Goal: Transaction & Acquisition: Purchase product/service

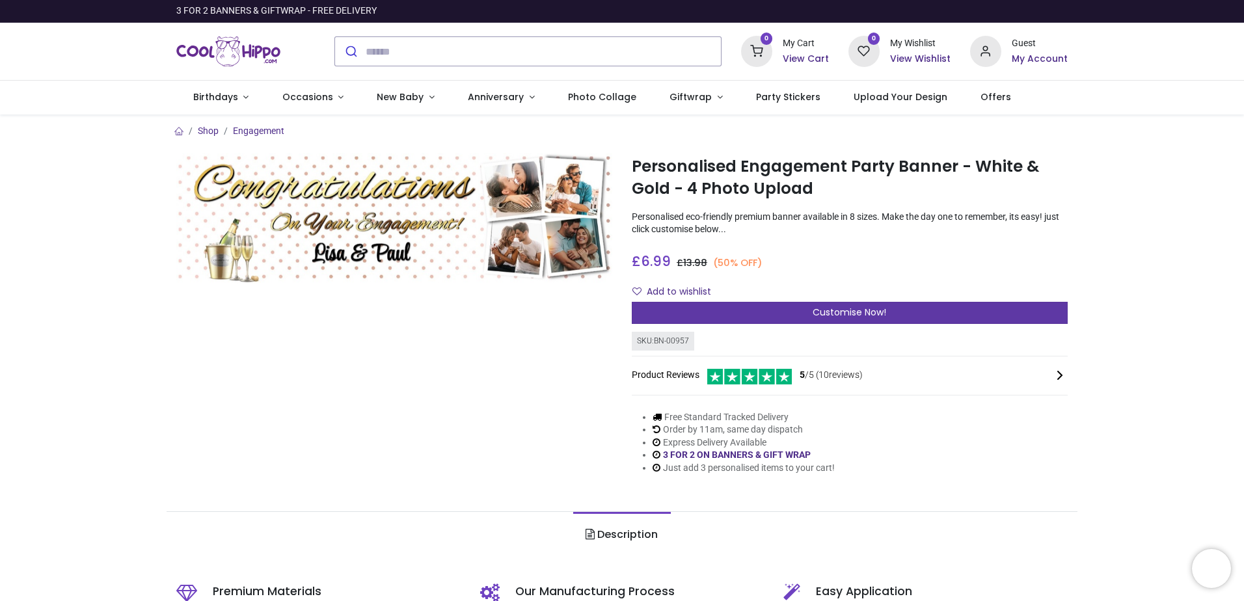
click at [840, 314] on span "Customise Now!" at bounding box center [849, 312] width 74 height 13
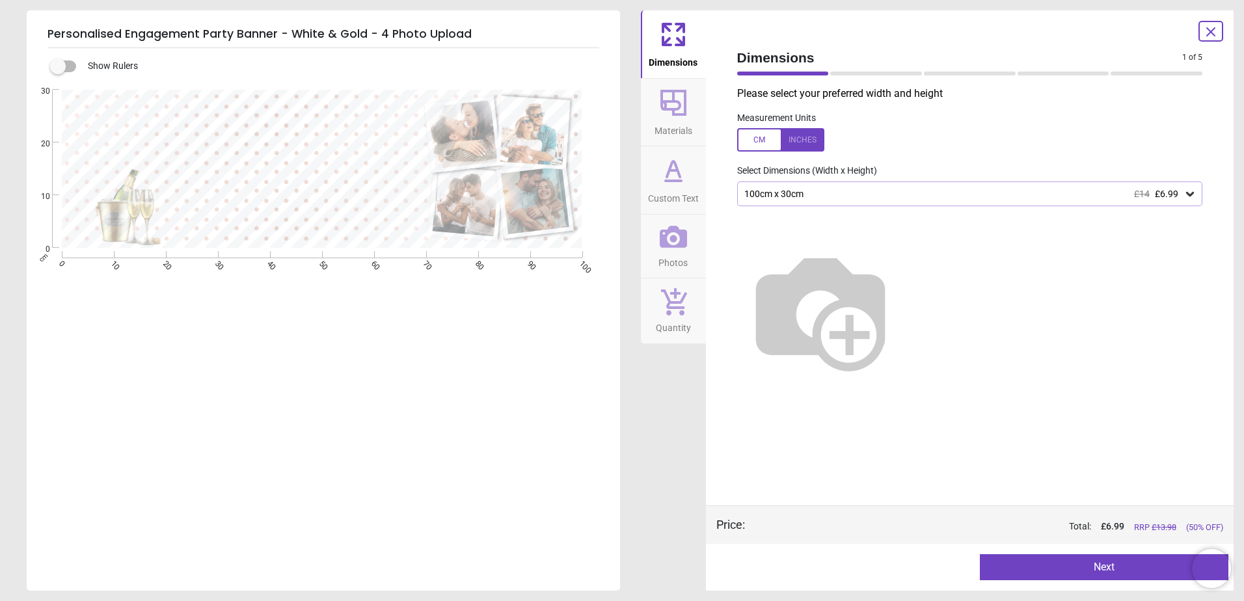
click at [816, 198] on div "100cm x 30cm £14 £6.99" at bounding box center [963, 194] width 441 height 11
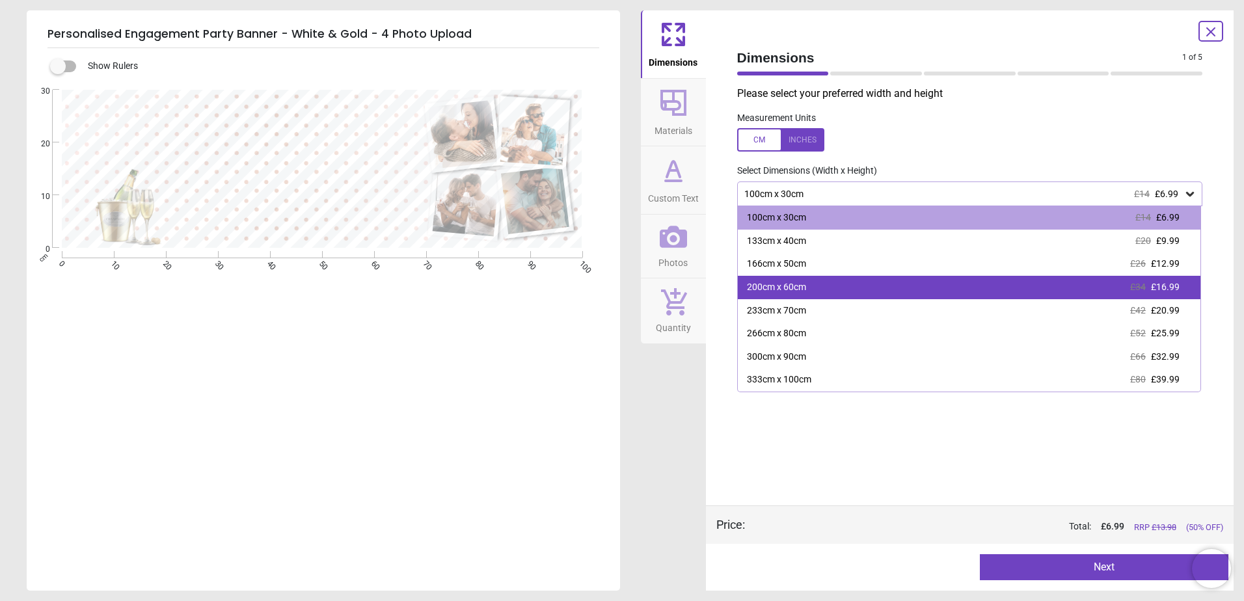
click at [797, 281] on div "200cm x 60cm £34 £16.99" at bounding box center [969, 287] width 463 height 23
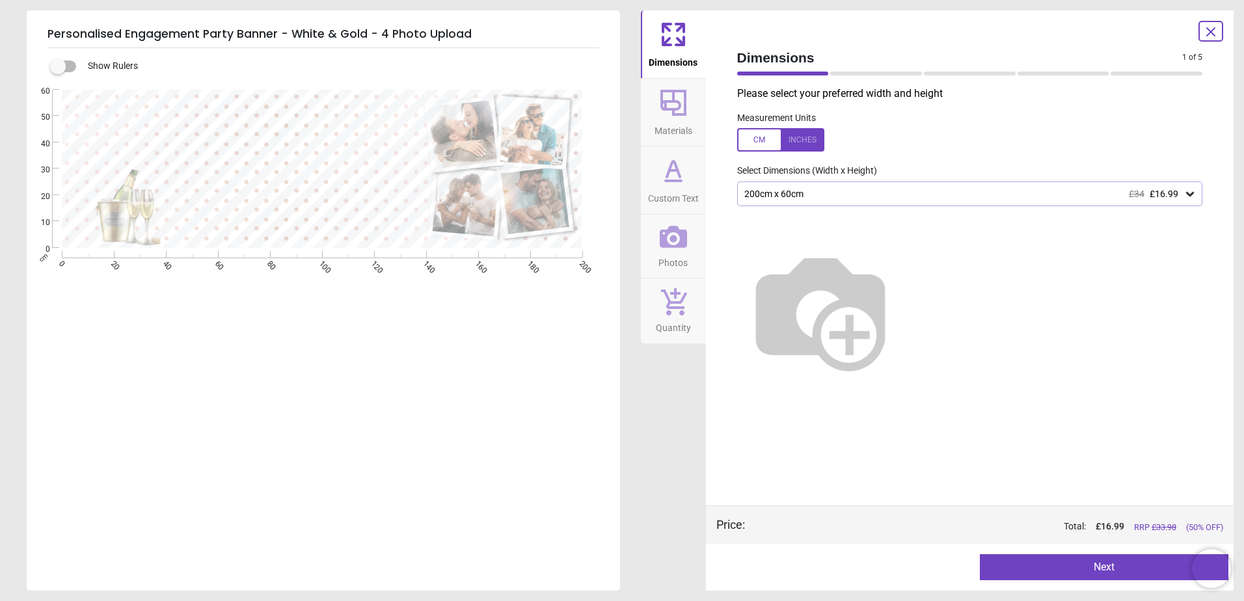
click at [668, 118] on span "Materials" at bounding box center [673, 128] width 38 height 20
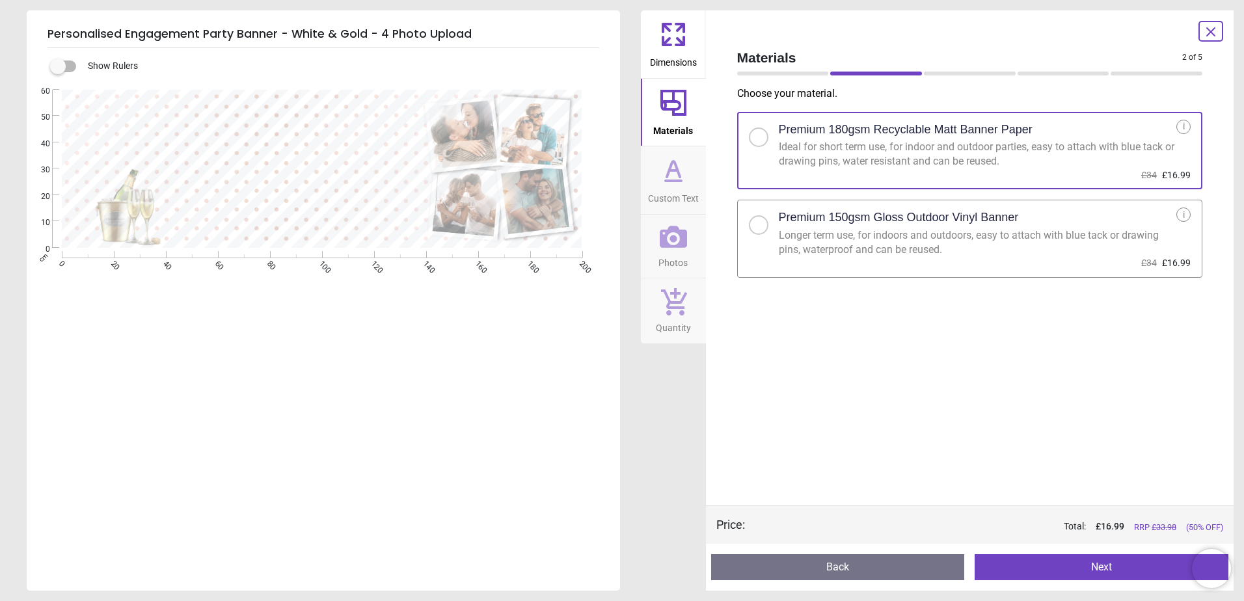
click at [673, 37] on icon at bounding box center [673, 34] width 31 height 31
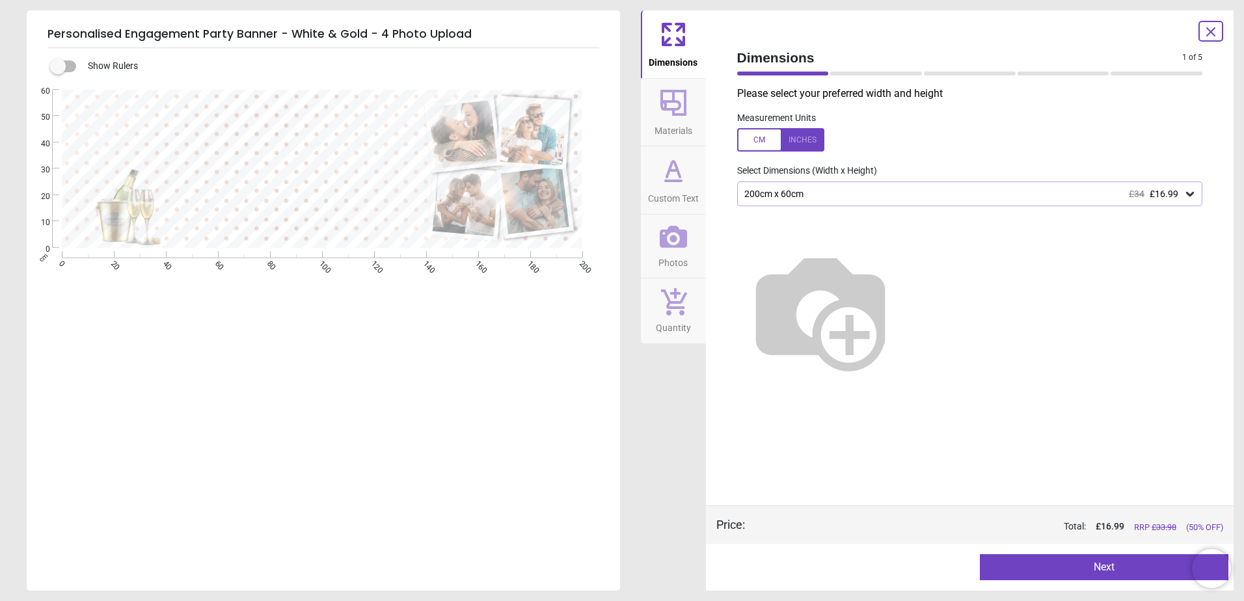
click at [861, 191] on div "200cm x 60cm £34 £16.99" at bounding box center [963, 194] width 441 height 11
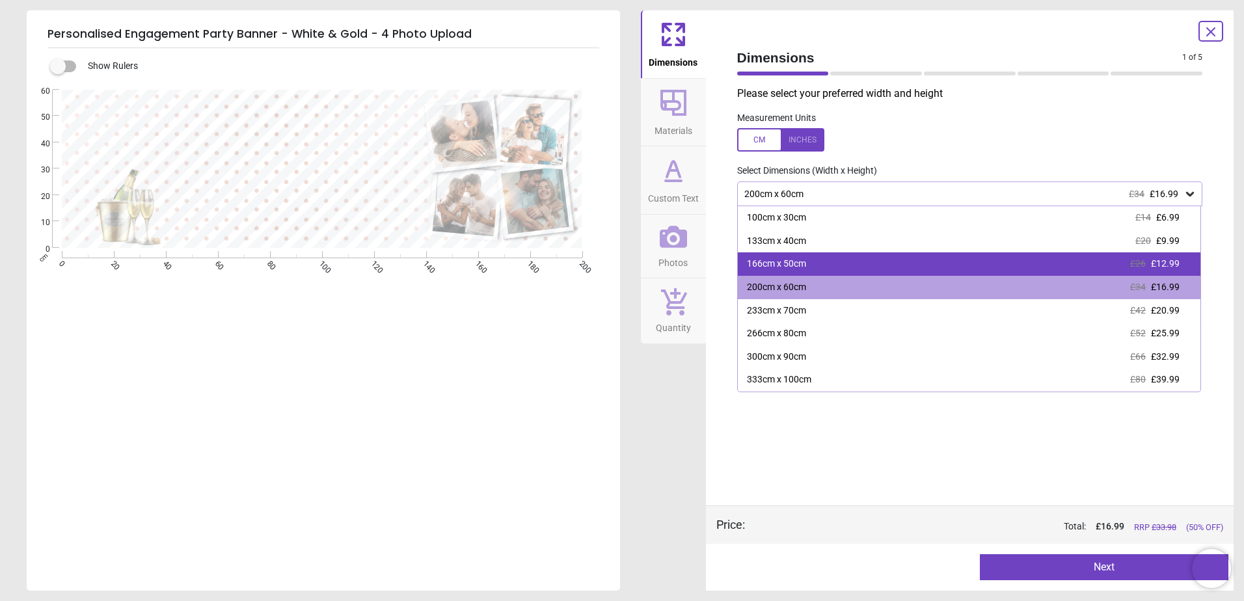
click at [803, 267] on div "166cm x 50cm" at bounding box center [776, 264] width 59 height 13
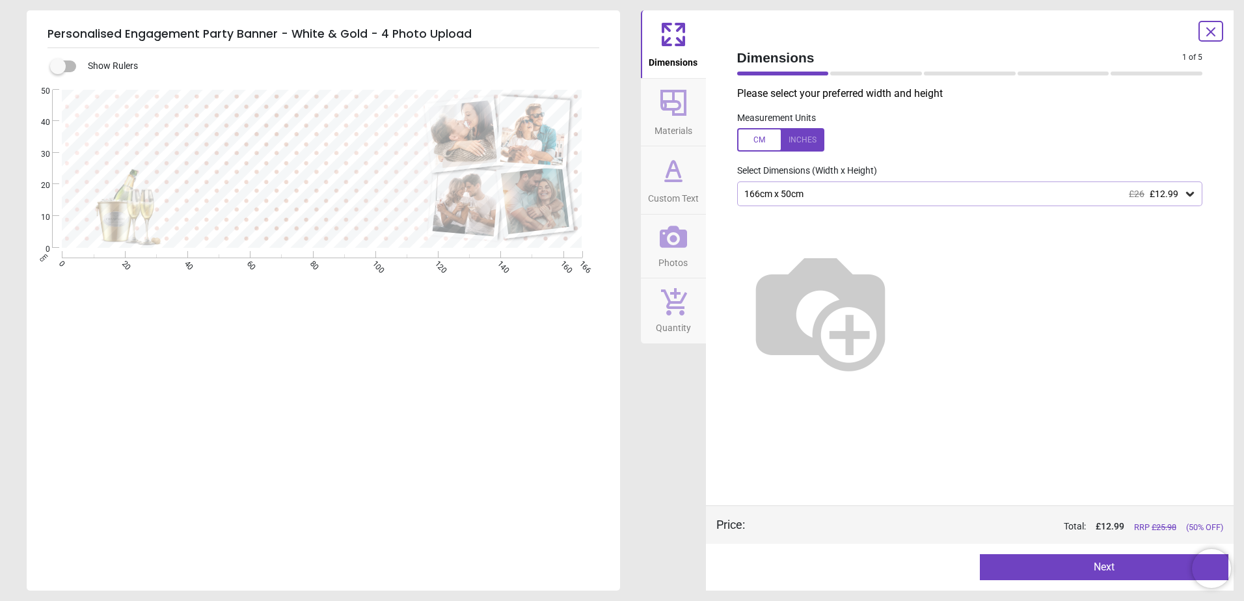
click at [680, 109] on icon at bounding box center [673, 102] width 31 height 31
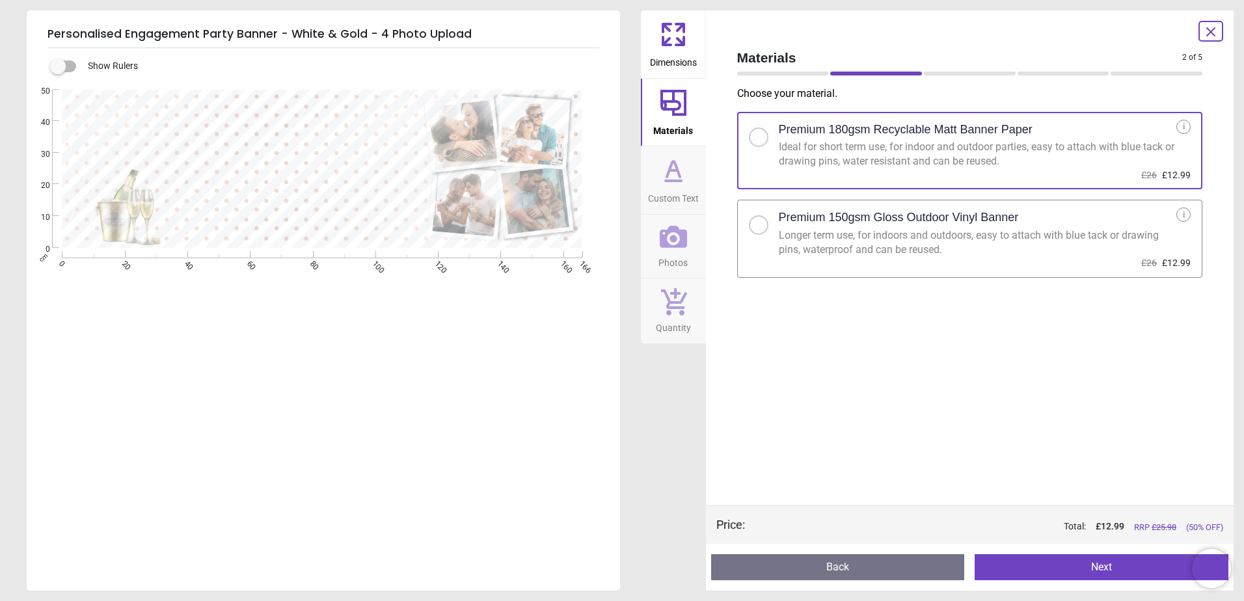
click at [762, 228] on div at bounding box center [759, 225] width 20 height 20
click at [680, 183] on icon at bounding box center [673, 170] width 31 height 31
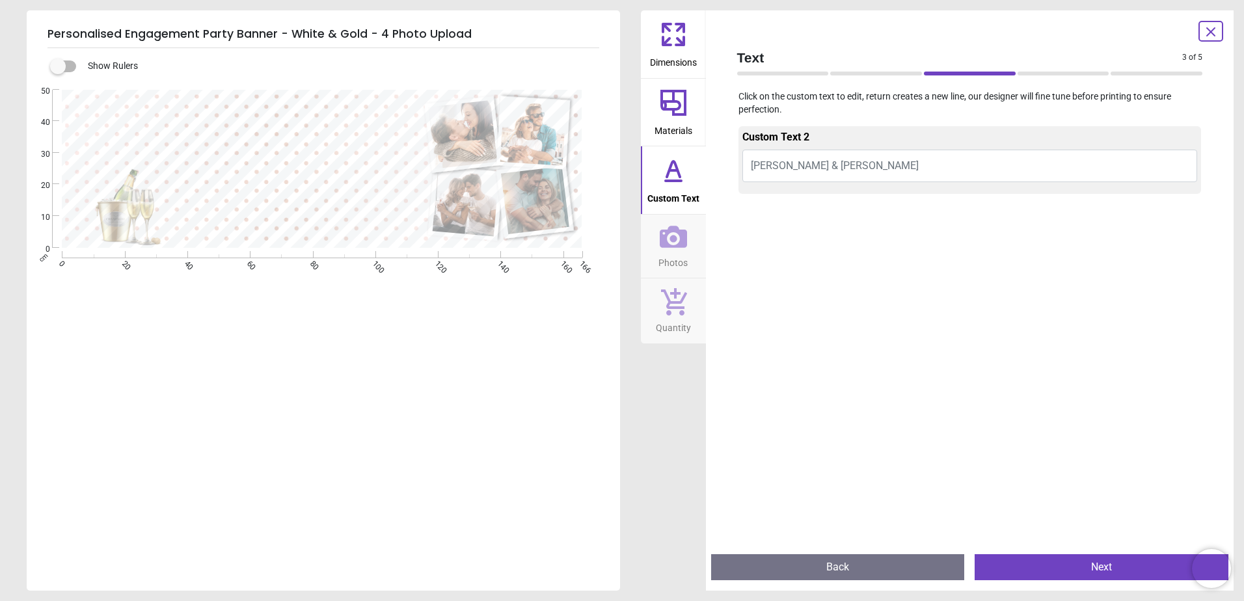
click at [812, 167] on button "[PERSON_NAME] & [PERSON_NAME]" at bounding box center [969, 166] width 455 height 33
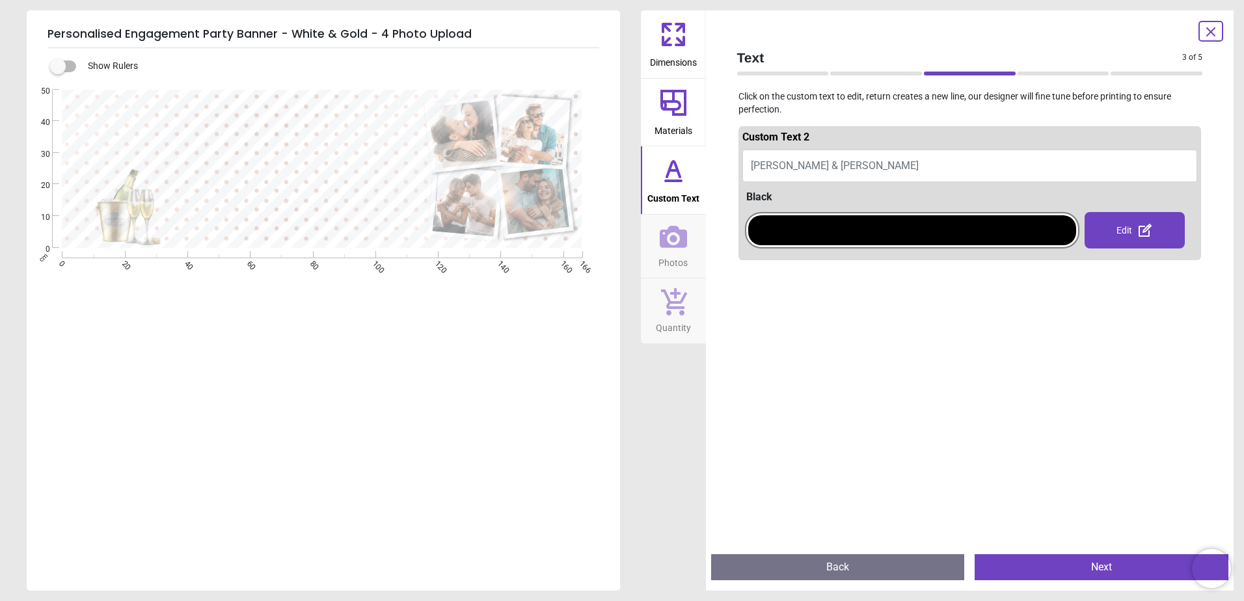
click at [801, 163] on button "[PERSON_NAME] & [PERSON_NAME]" at bounding box center [969, 166] width 455 height 33
click at [794, 163] on span "[PERSON_NAME] & [PERSON_NAME]" at bounding box center [835, 165] width 168 height 12
type textarea "**********"
click at [682, 234] on icon at bounding box center [673, 237] width 27 height 22
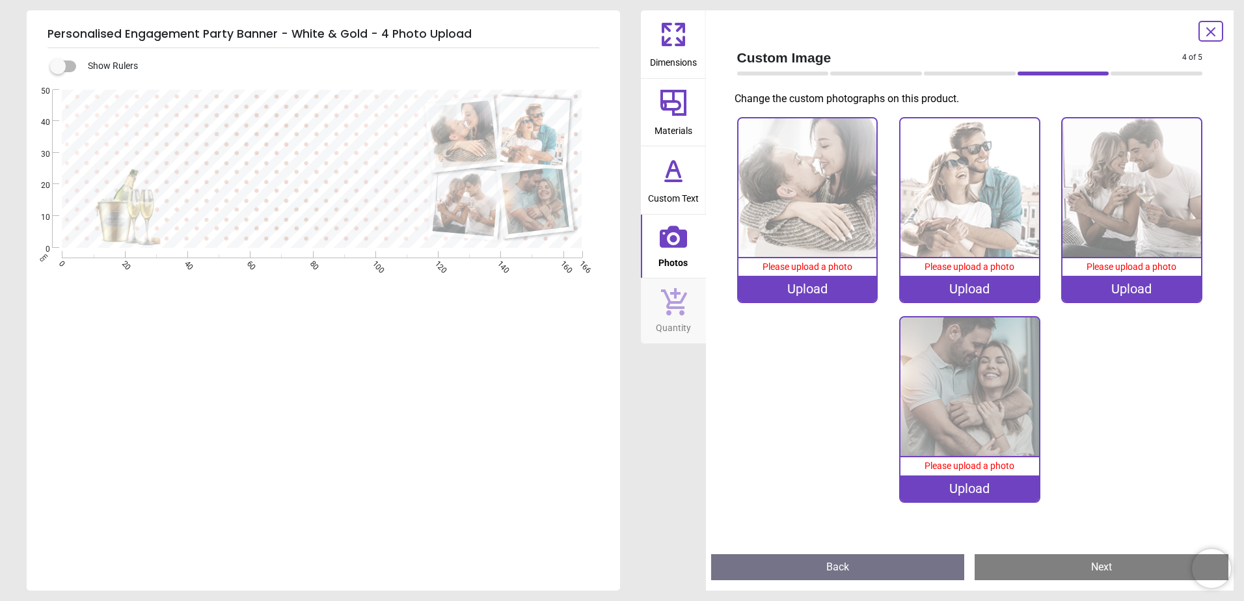
click at [818, 286] on div "Upload" at bounding box center [807, 289] width 139 height 26
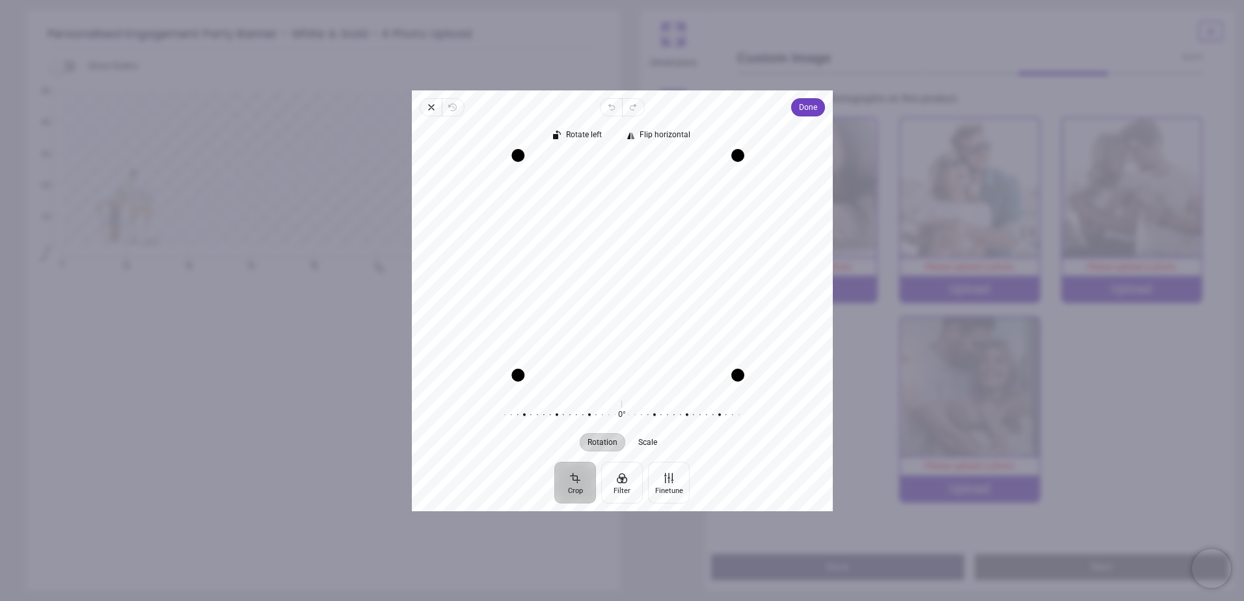
drag, startPoint x: 509, startPoint y: 384, endPoint x: 535, endPoint y: 386, distance: 26.2
click at [535, 386] on div "Recenter" at bounding box center [622, 270] width 421 height 241
click at [810, 109] on span "Done" at bounding box center [807, 108] width 18 height 16
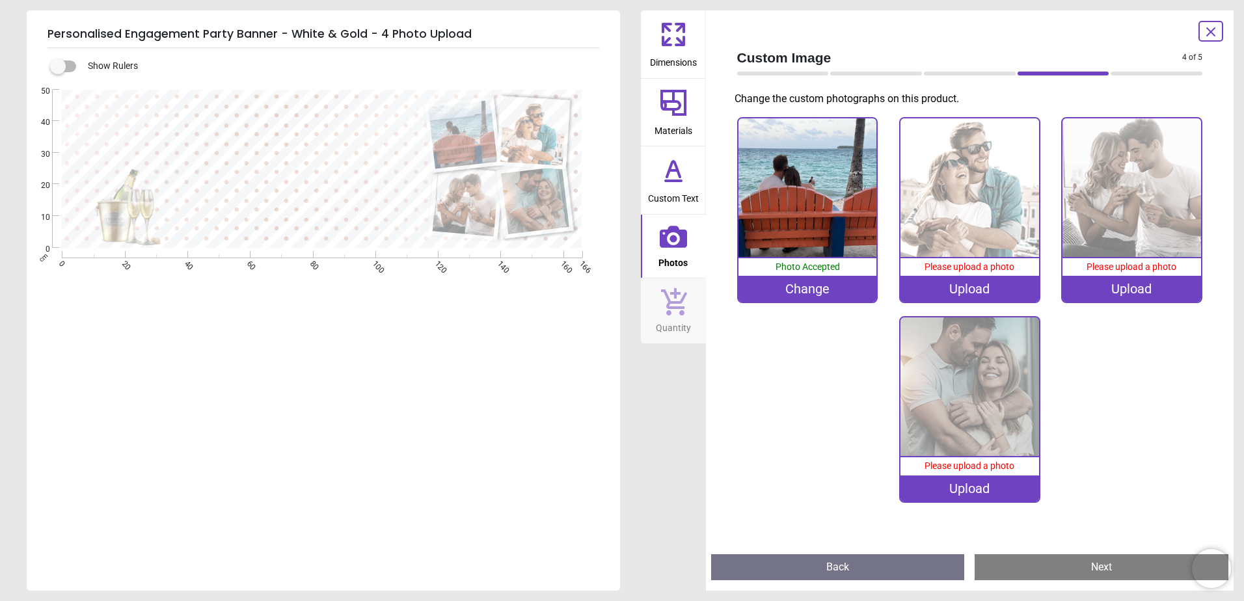
click at [971, 221] on img at bounding box center [969, 187] width 139 height 139
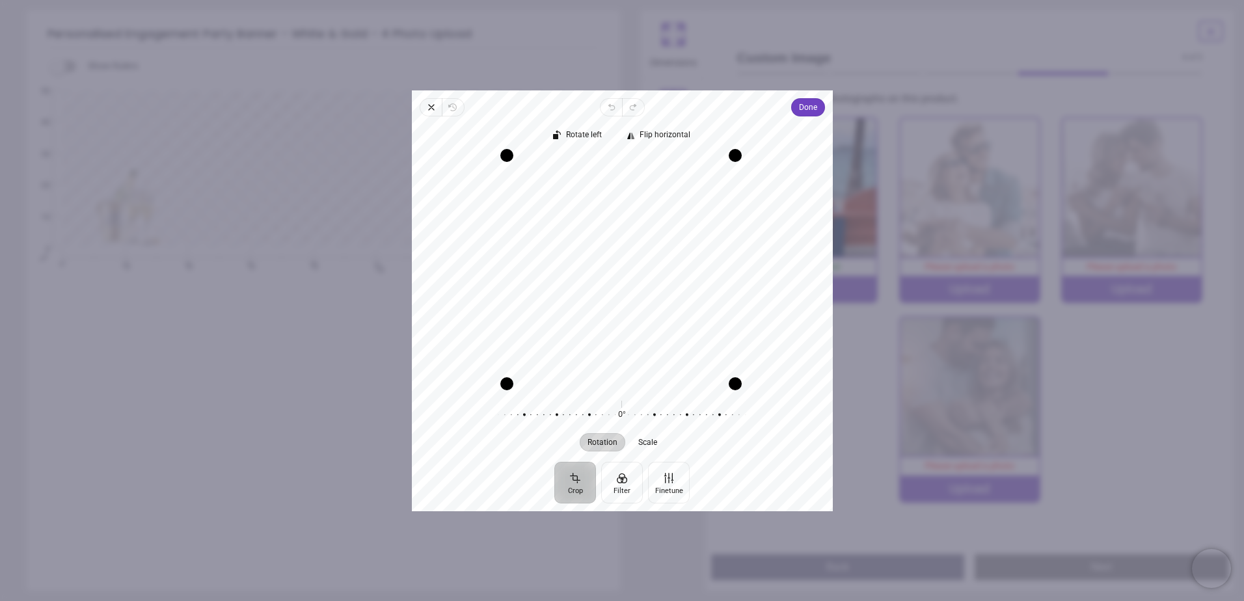
click at [740, 384] on div "Drag corner br" at bounding box center [735, 383] width 13 height 13
drag, startPoint x: 740, startPoint y: 384, endPoint x: 696, endPoint y: 430, distance: 64.0
click at [696, 430] on div "Rotate left Flip horizontal Recenter Rotation Scale 0° Reset" at bounding box center [622, 288] width 421 height 345
drag, startPoint x: 736, startPoint y: 389, endPoint x: 727, endPoint y: 394, distance: 9.9
click at [727, 394] on div "Rotate left Flip horizontal Recenter Rotation Scale 0° Reset" at bounding box center [622, 288] width 421 height 345
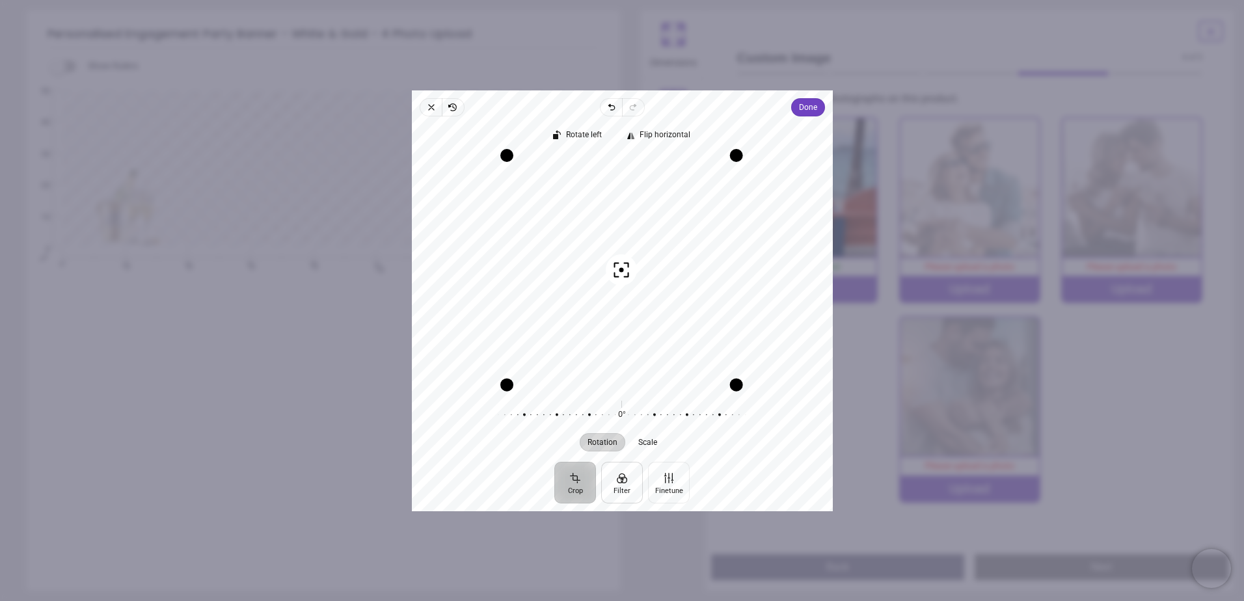
click at [628, 477] on button "Filter" at bounding box center [622, 482] width 42 height 42
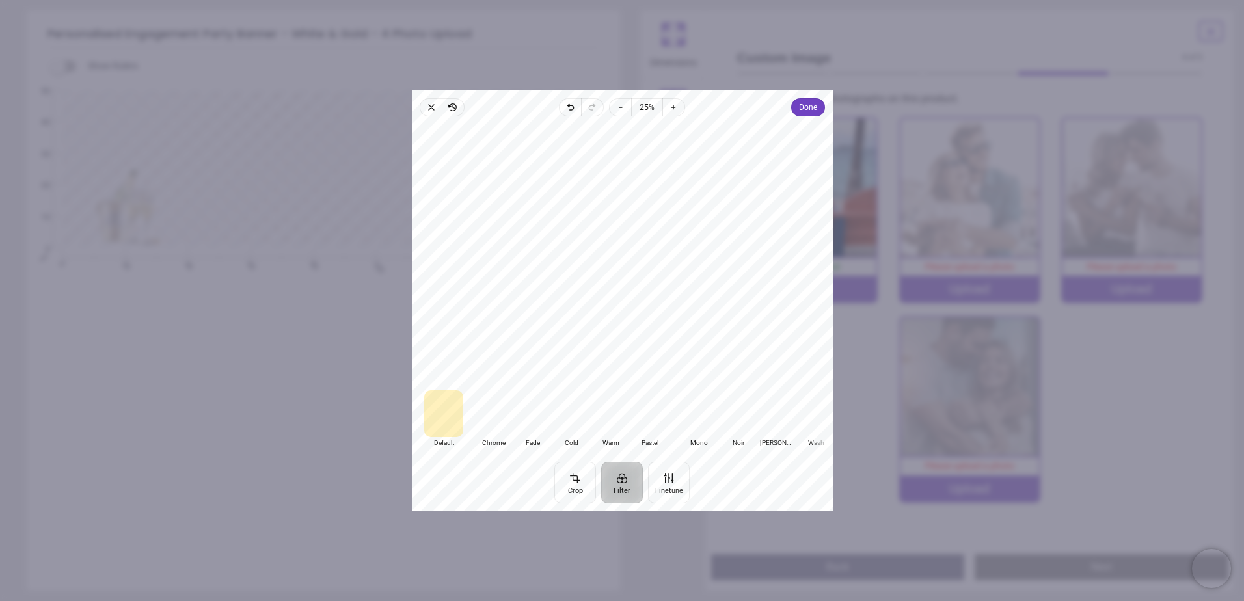
click at [533, 418] on div at bounding box center [532, 413] width 39 height 47
click at [578, 418] on div at bounding box center [571, 413] width 39 height 47
click at [441, 420] on div at bounding box center [443, 413] width 39 height 47
click at [609, 422] on div at bounding box center [610, 413] width 39 height 47
click at [649, 425] on div at bounding box center [649, 413] width 39 height 47
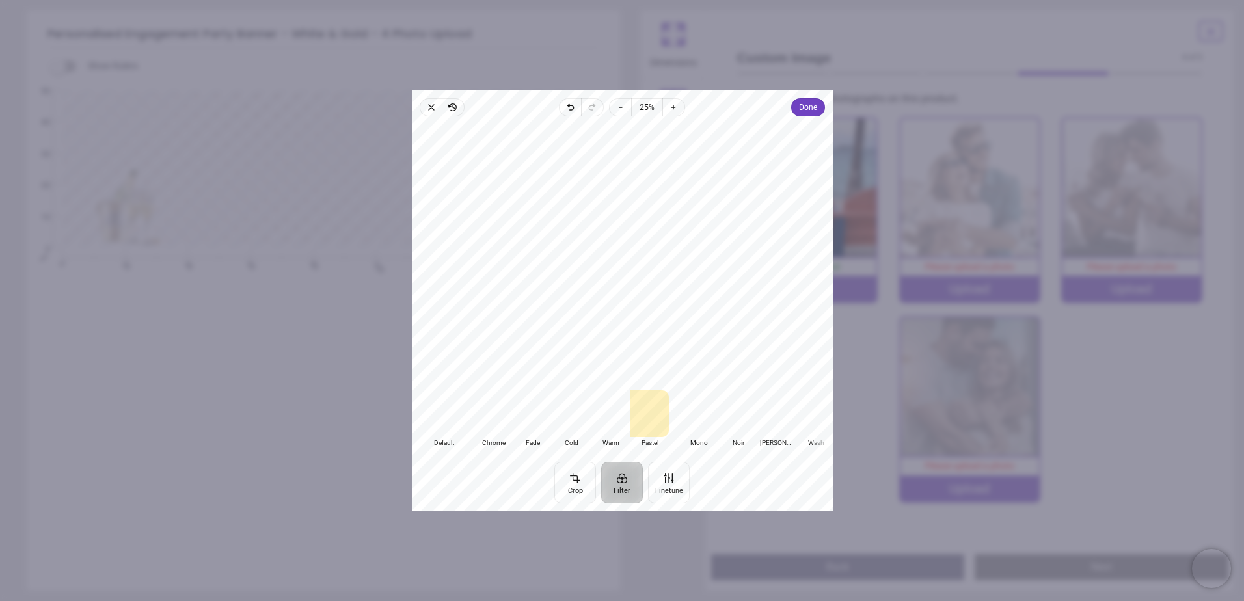
click at [450, 412] on div at bounding box center [443, 413] width 39 height 47
click at [667, 480] on button "Finetune" at bounding box center [669, 482] width 42 height 42
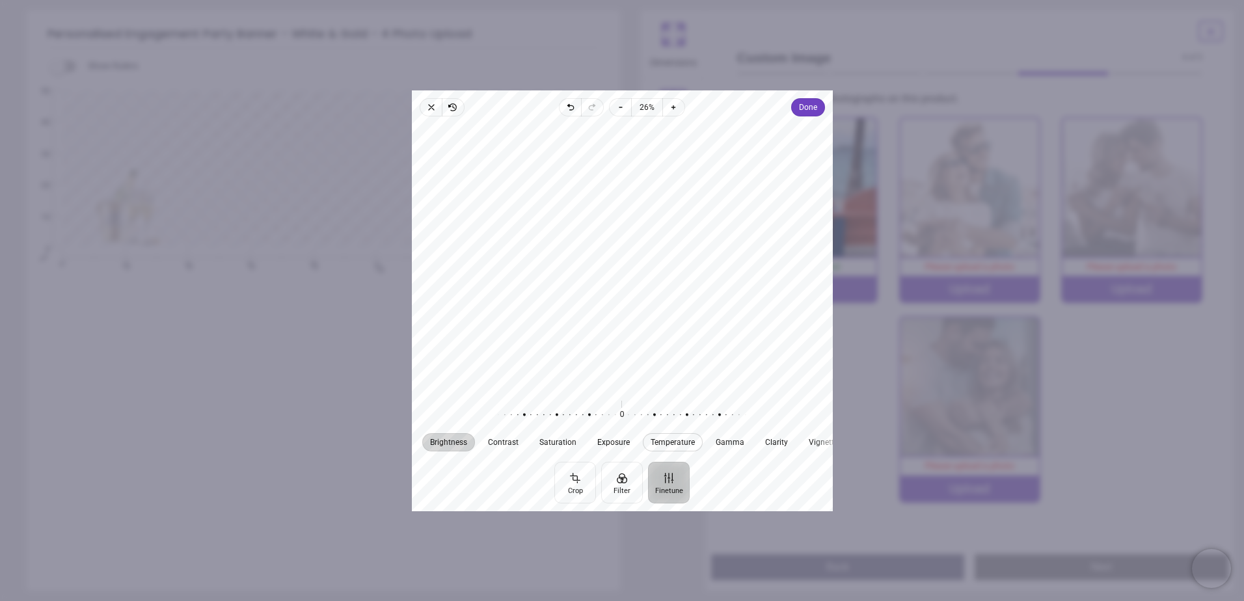
click at [665, 442] on span "Temperature" at bounding box center [673, 442] width 44 height 8
click at [658, 414] on div at bounding box center [615, 414] width 250 height 36
click at [622, 415] on div at bounding box center [615, 414] width 250 height 36
click at [458, 444] on span "Brightness" at bounding box center [448, 442] width 37 height 8
click at [621, 418] on div at bounding box center [617, 414] width 250 height 36
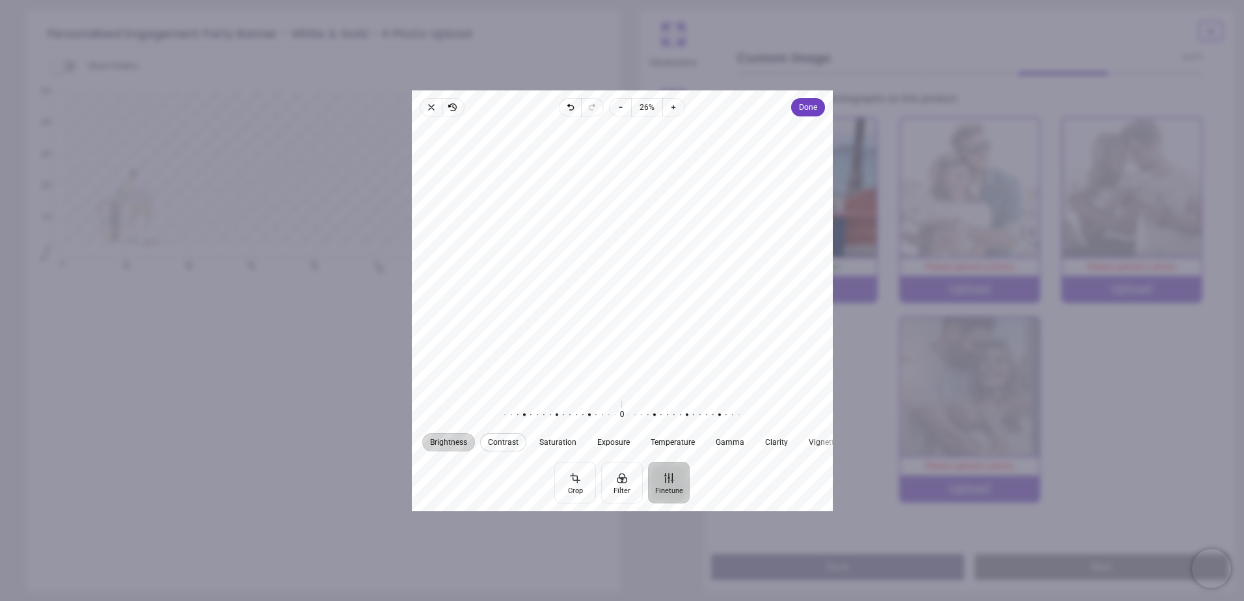
click at [506, 444] on span "Contrast" at bounding box center [503, 442] width 31 height 8
click at [623, 418] on div at bounding box center [617, 414] width 250 height 36
click at [815, 111] on span "Done" at bounding box center [807, 108] width 18 height 16
